Goal: Information Seeking & Learning: Understand process/instructions

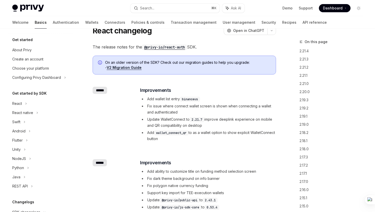
scroll to position [60, 0]
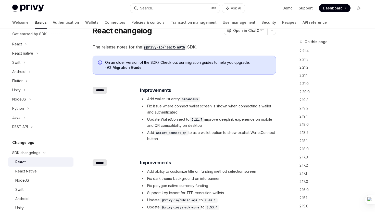
click at [59, 24] on div "Welcome Basics Authentication Wallets Connectors Policies & controls Transactio…" at bounding box center [169, 22] width 315 height 12
click at [85, 23] on link "Wallets" at bounding box center [91, 22] width 13 height 12
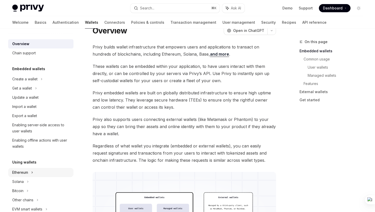
click at [41, 82] on icon at bounding box center [42, 79] width 2 height 6
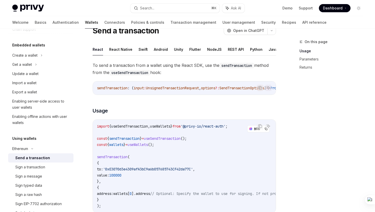
scroll to position [24, 0]
click at [44, 170] on div "Sign a transaction" at bounding box center [30, 167] width 30 height 6
type textarea "*"
